Goal: Task Accomplishment & Management: Manage account settings

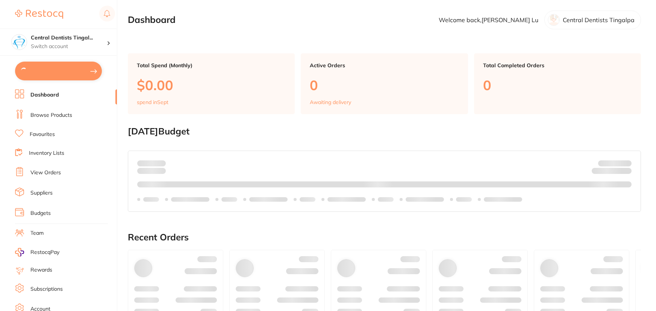
checkbox input "true"
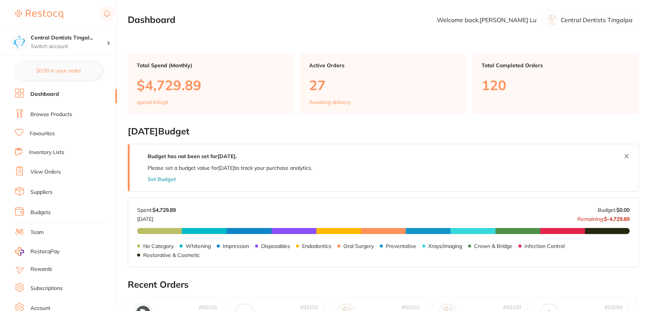
click at [75, 56] on section "Central Dentists Tingal... Switch account Central Dentists Tingalpa Redland Bay…" at bounding box center [58, 155] width 117 height 311
click at [78, 50] on p "Switch account" at bounding box center [69, 47] width 76 height 8
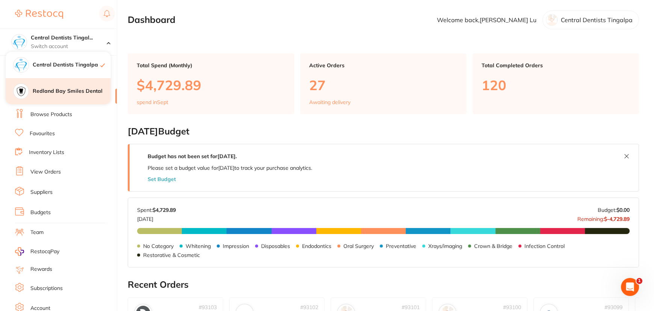
click at [51, 98] on div "Redland Bay Smiles Dental" at bounding box center [58, 91] width 105 height 26
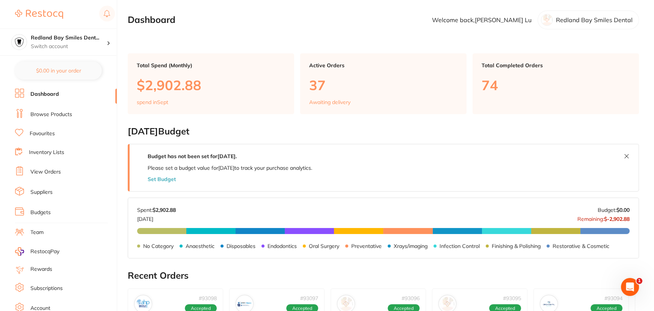
click at [45, 172] on link "View Orders" at bounding box center [45, 172] width 30 height 8
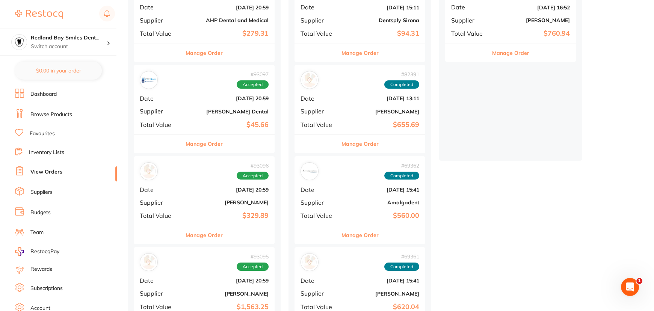
scroll to position [171, 0]
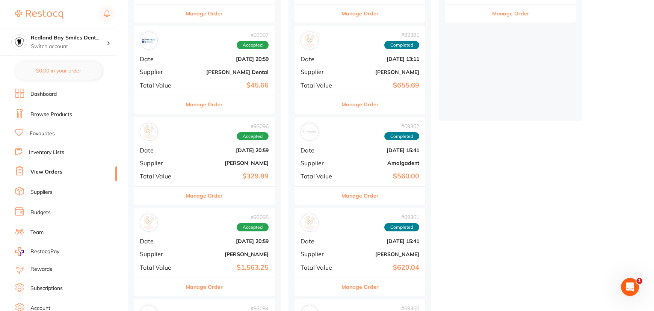
click at [197, 162] on b "[PERSON_NAME]" at bounding box center [228, 163] width 82 height 6
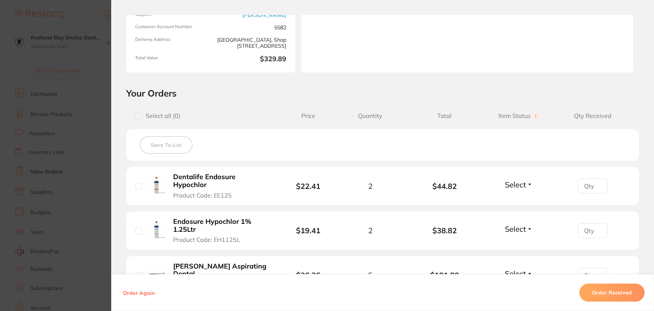
scroll to position [102, 0]
